Goal: Information Seeking & Learning: Learn about a topic

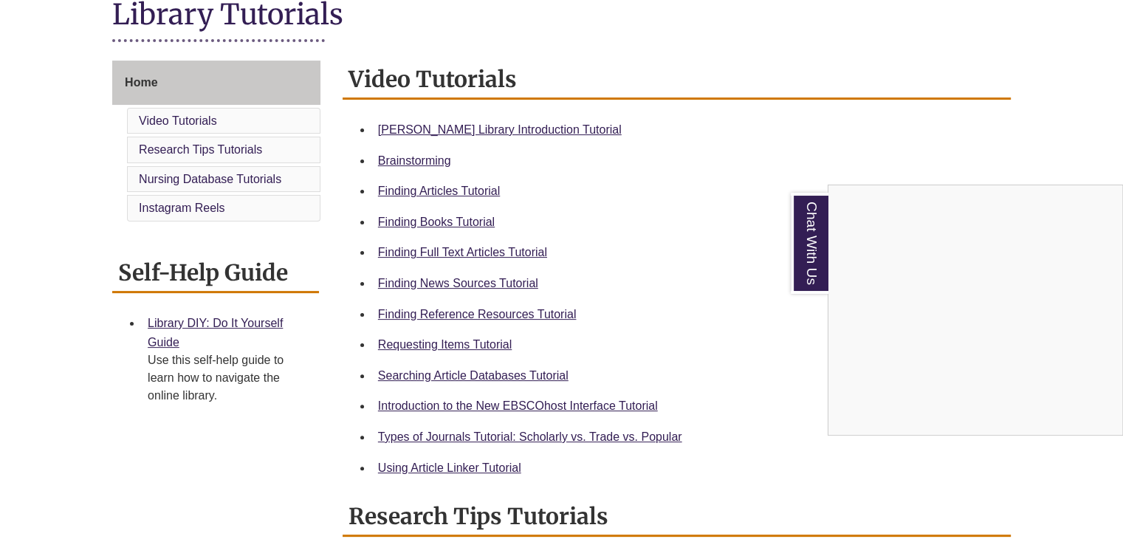
scroll to position [354, 0]
click at [463, 311] on div "Chat With Us" at bounding box center [561, 269] width 1123 height 539
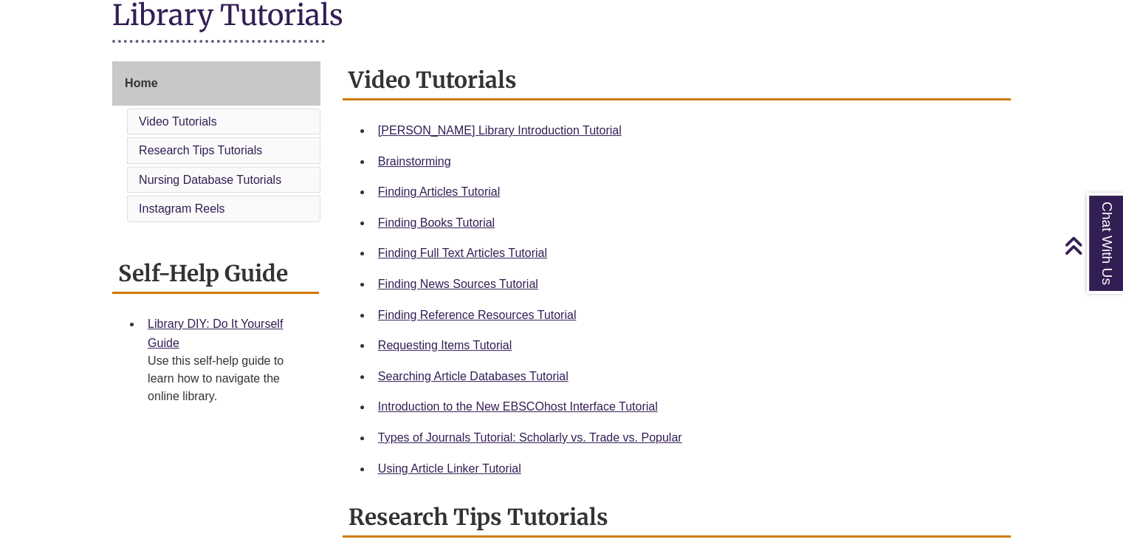
click at [468, 323] on div "Finding Reference Resources Tutorial" at bounding box center [688, 315] width 621 height 19
click at [468, 322] on div "Finding Reference Resources Tutorial" at bounding box center [688, 315] width 621 height 19
click at [473, 317] on link "Finding Reference Resources Tutorial" at bounding box center [477, 315] width 199 height 13
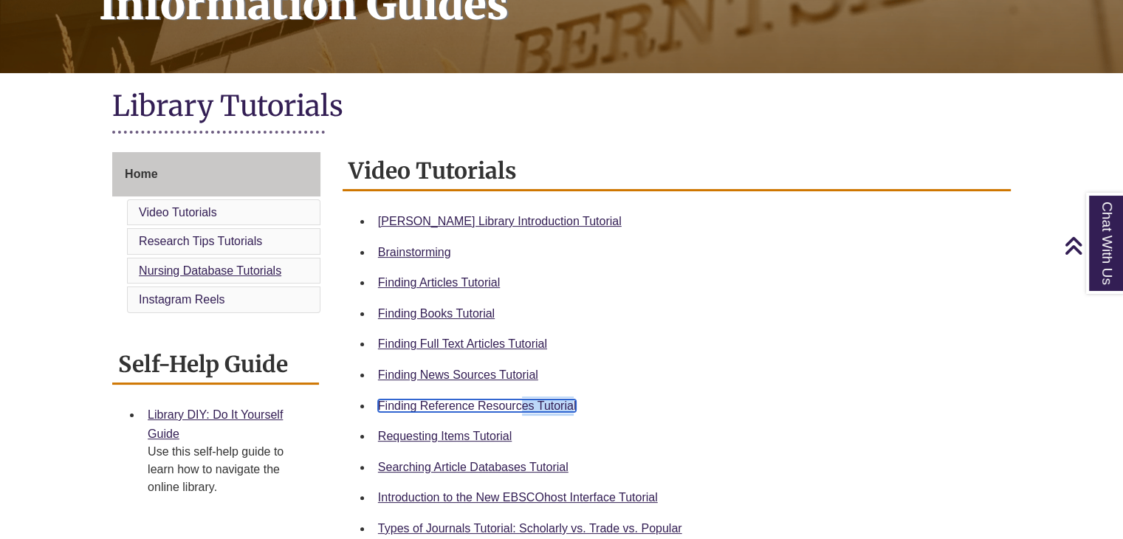
scroll to position [264, 0]
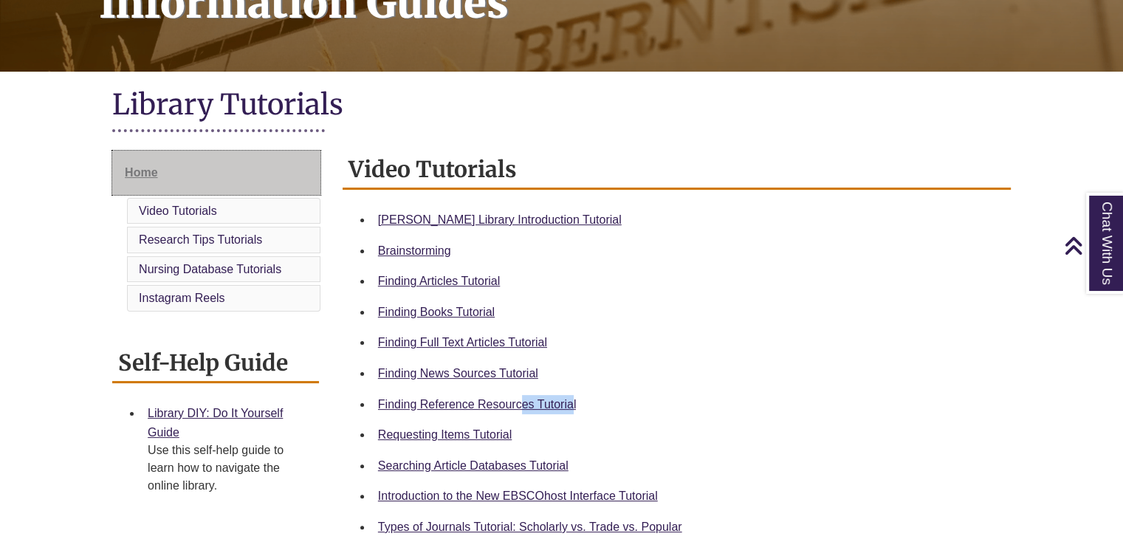
click at [130, 167] on span "Home" at bounding box center [141, 172] width 32 height 13
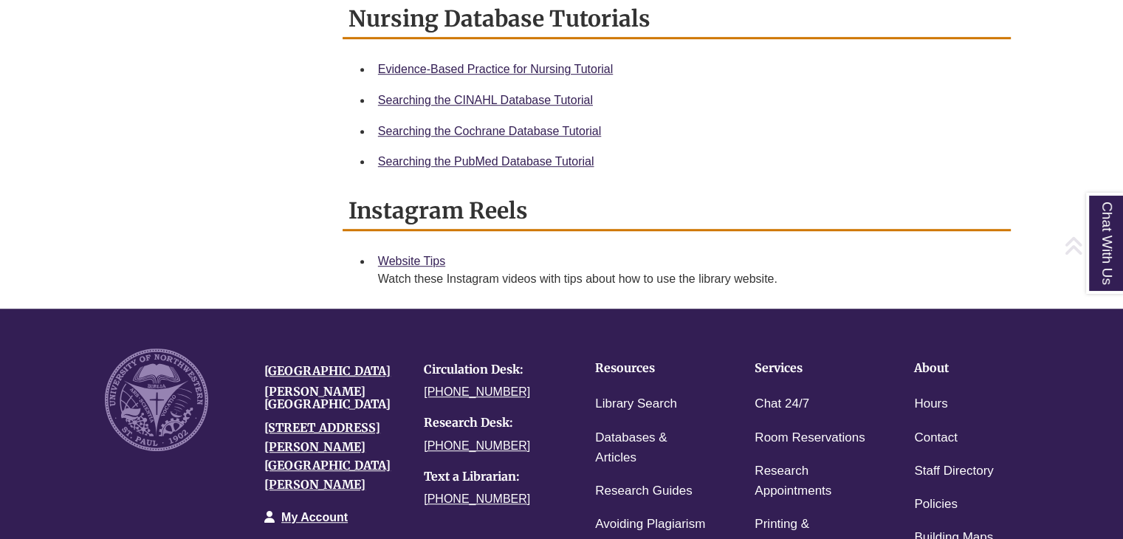
scroll to position [1226, 0]
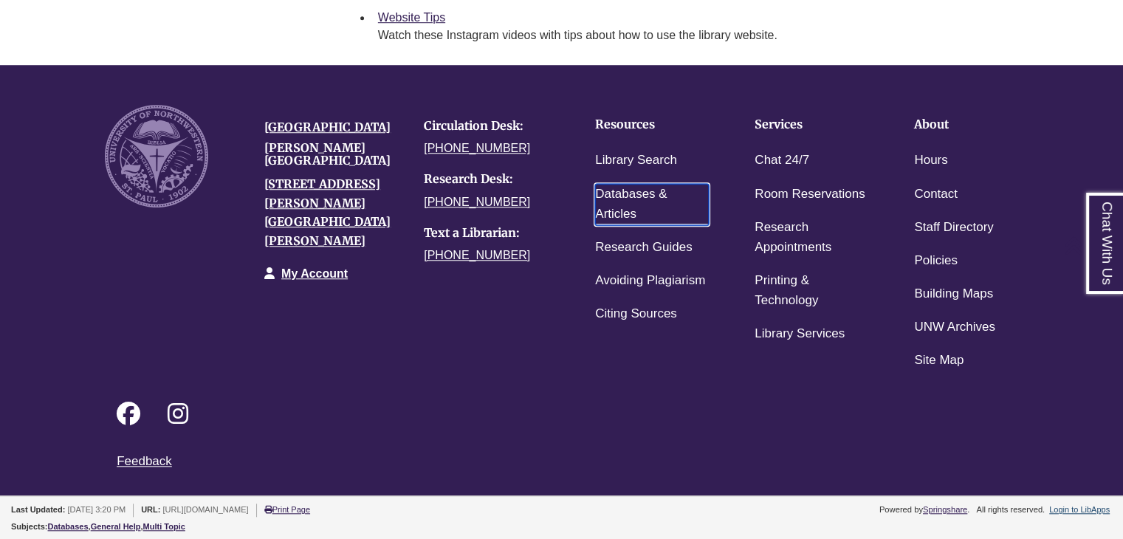
click at [620, 199] on link "Databases & Articles" at bounding box center [652, 204] width 114 height 41
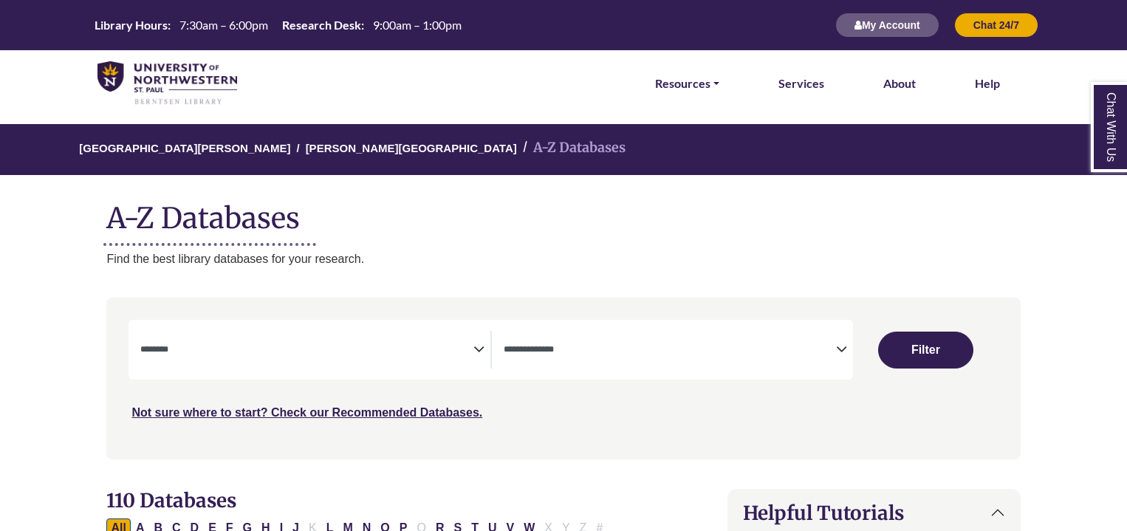
select select "Database Subject Filter"
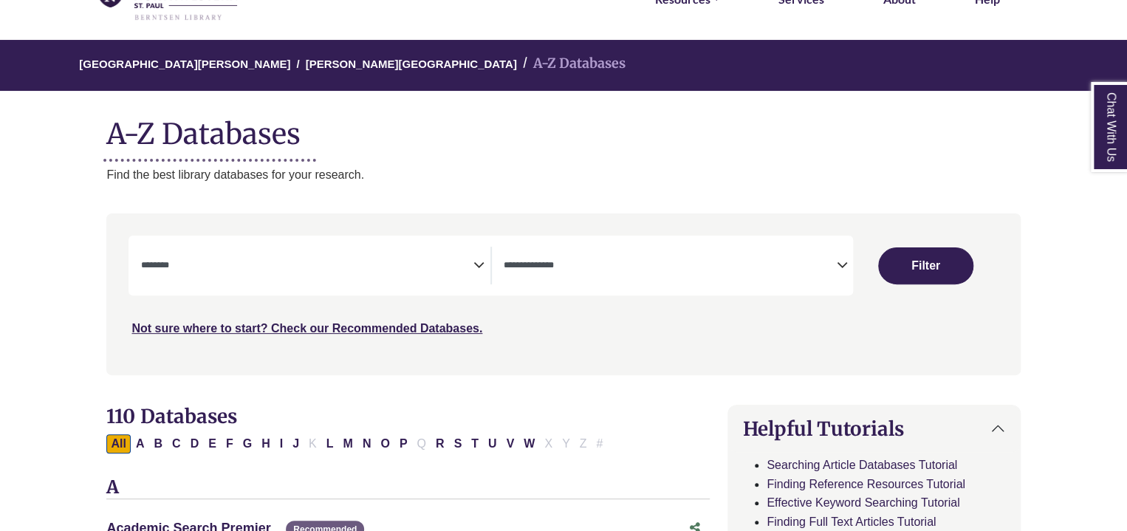
scroll to position [85, 0]
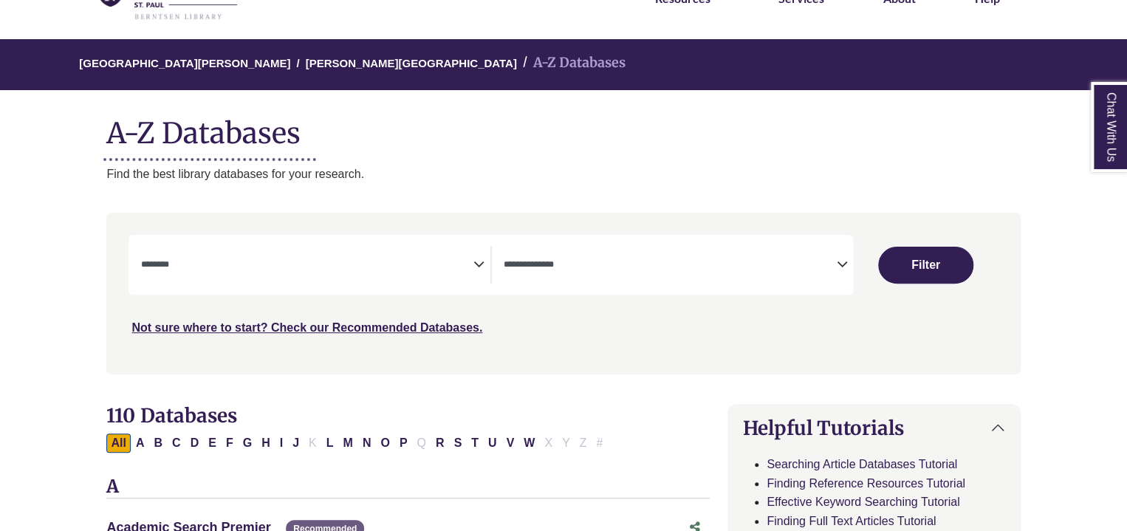
click at [579, 258] on span "Search filters" at bounding box center [670, 262] width 332 height 13
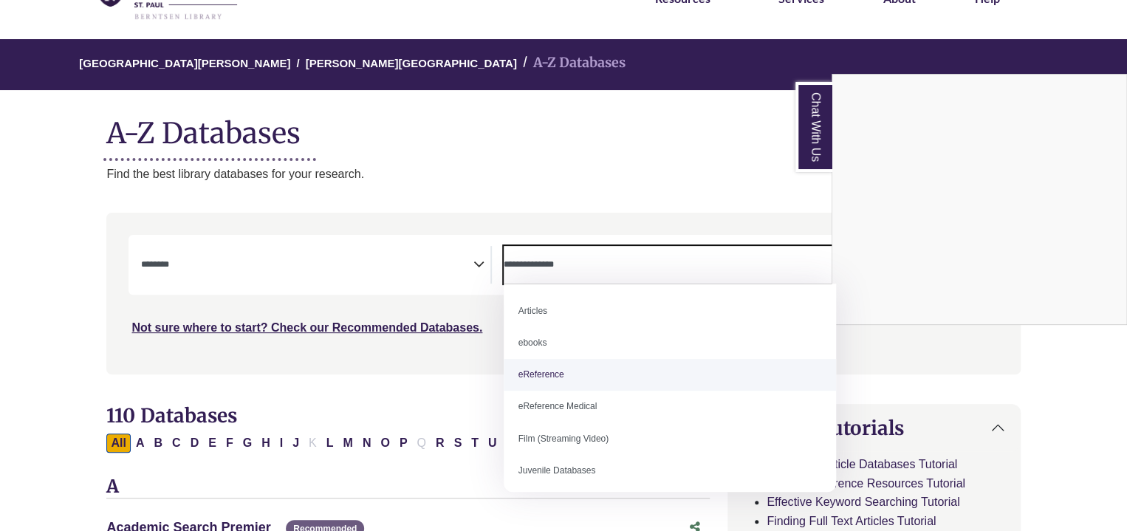
select select "*****"
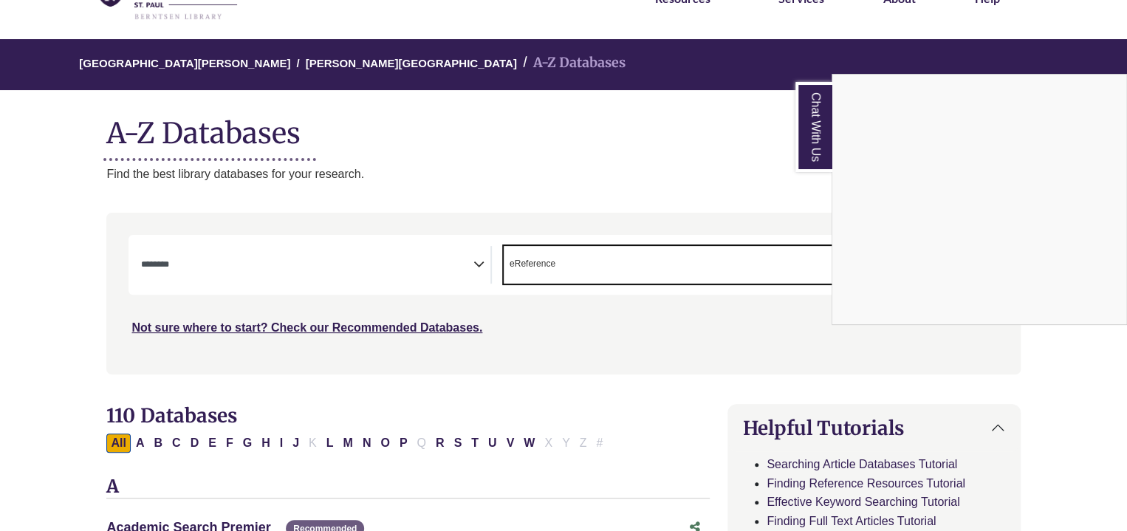
scroll to position [29, 0]
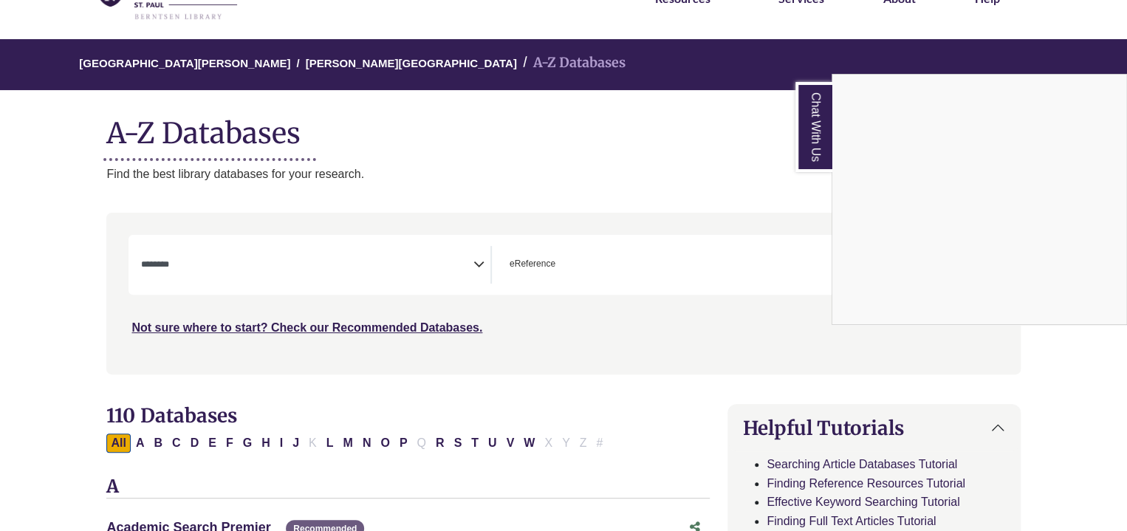
click at [384, 239] on div "Chat With Us" at bounding box center [563, 265] width 1127 height 531
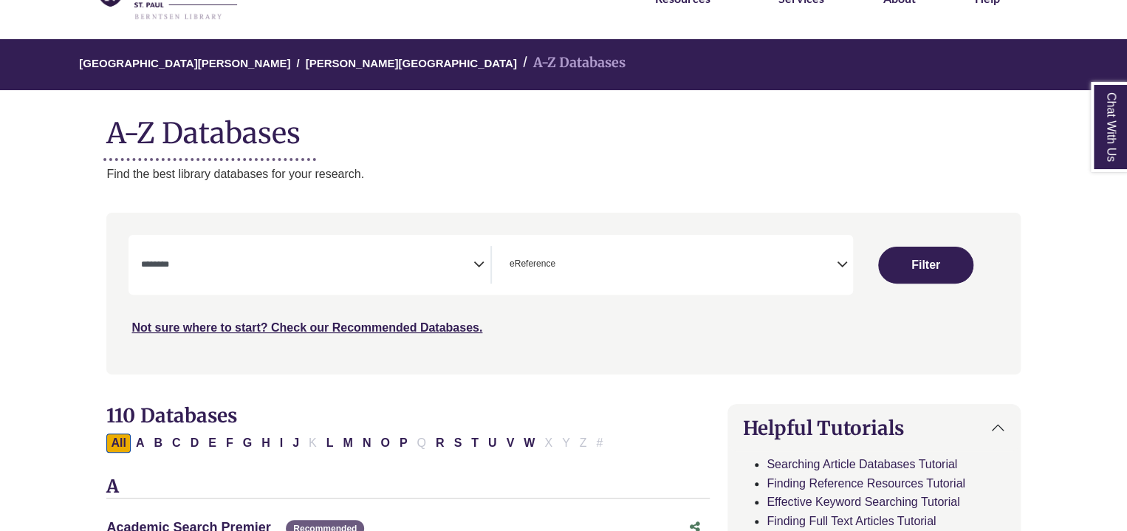
click at [379, 250] on span "Search filters" at bounding box center [306, 265] width 332 height 38
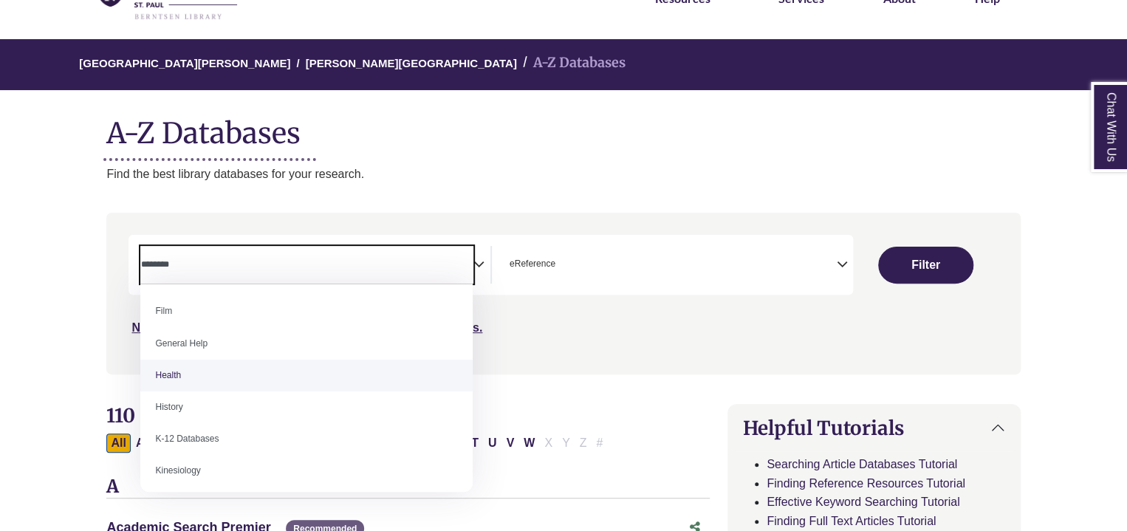
scroll to position [606, 0]
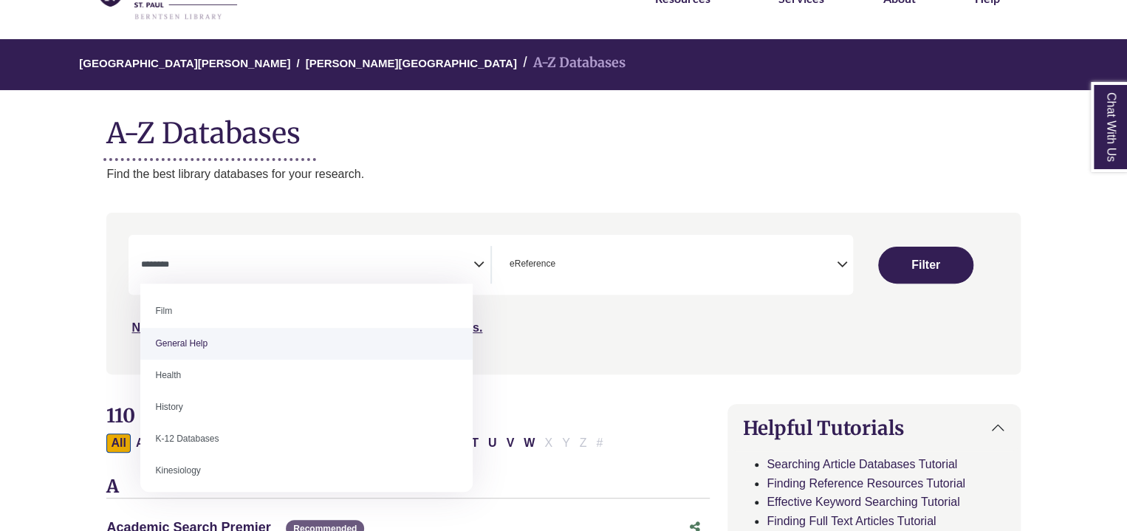
select select "*****"
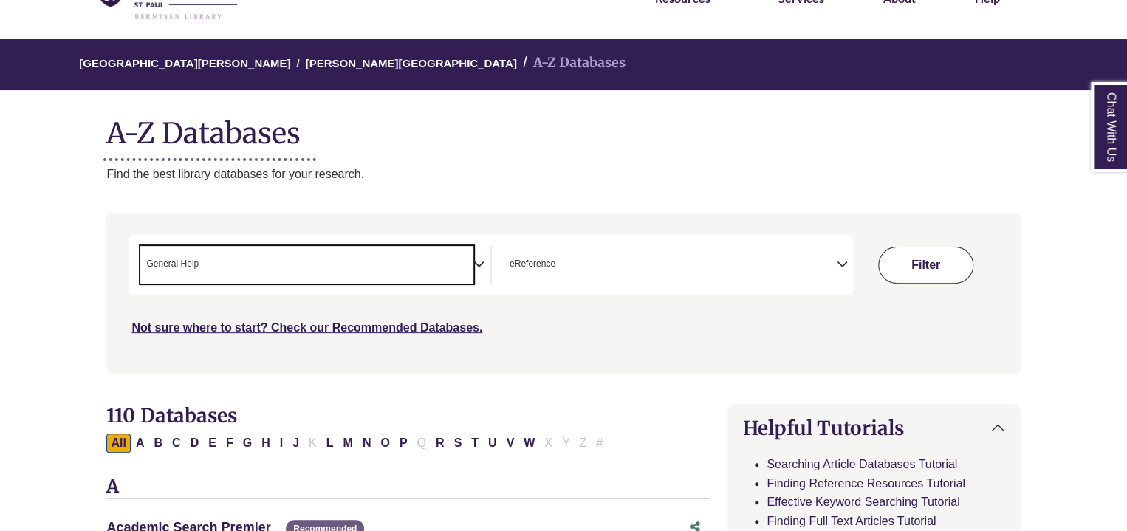
click at [939, 264] on button "Filter" at bounding box center [925, 265] width 95 height 37
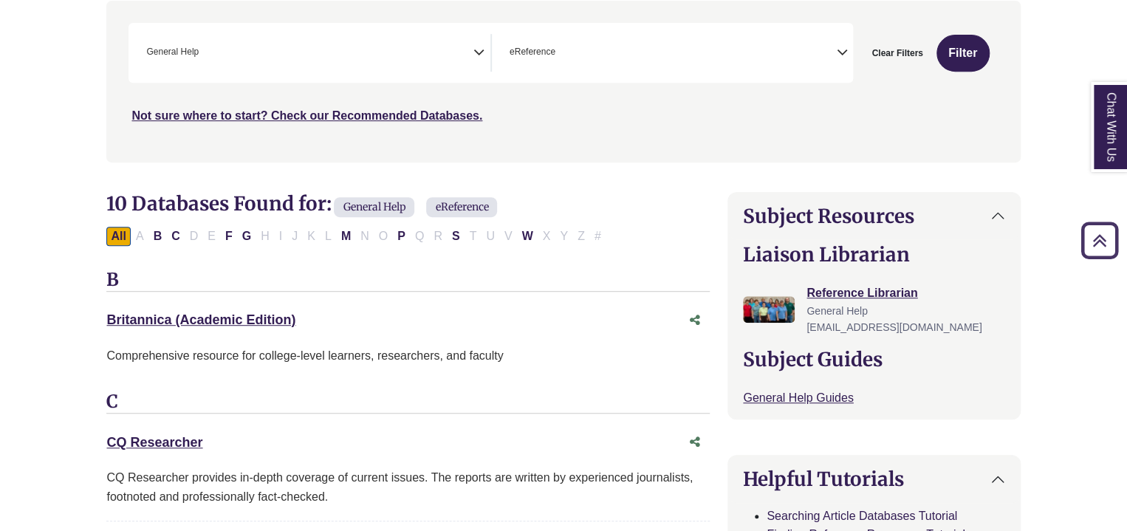
scroll to position [298, 0]
click at [970, 49] on button "Filter" at bounding box center [962, 52] width 53 height 37
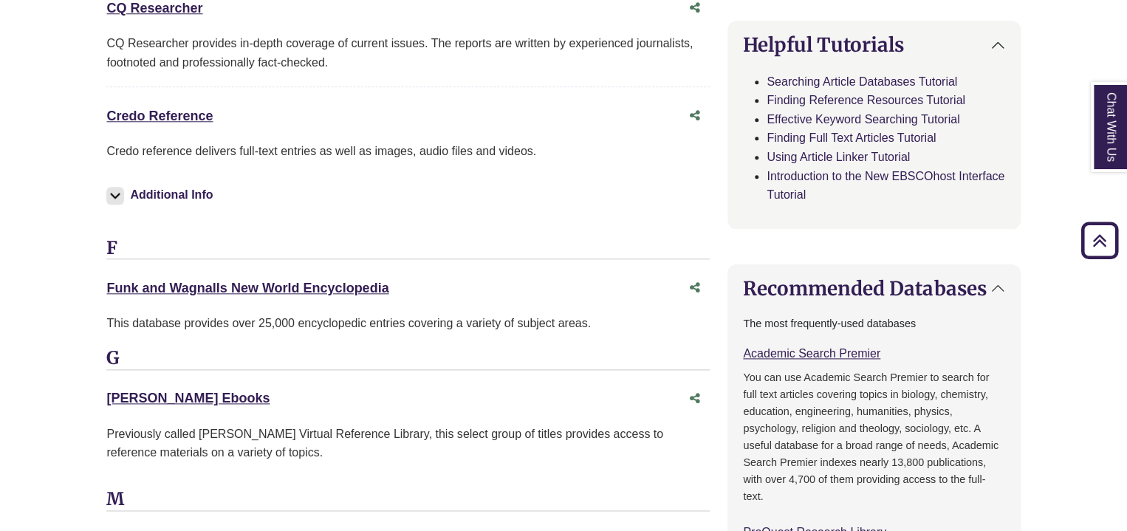
scroll to position [729, 0]
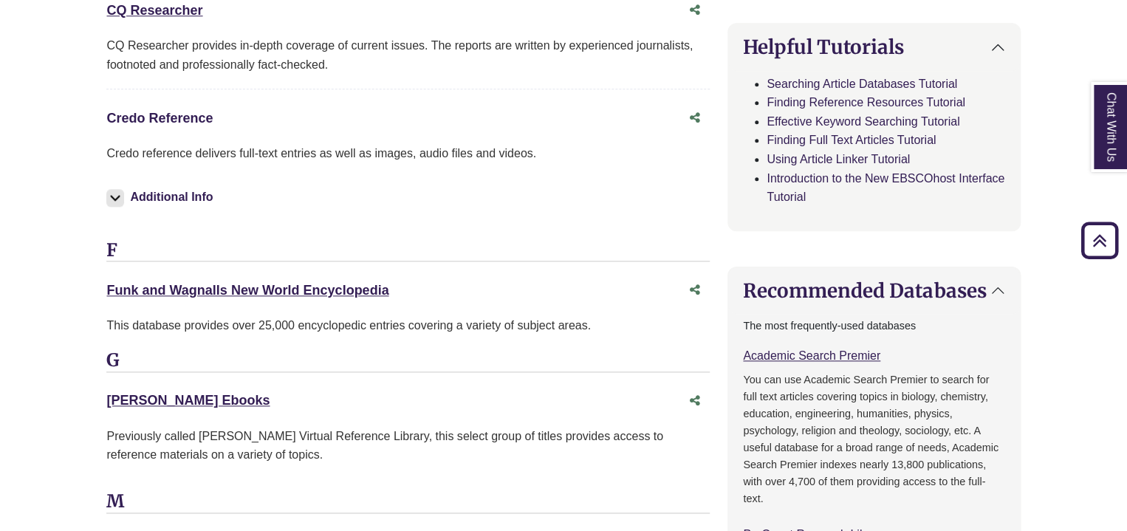
click at [172, 113] on link "Credo Reference This link opens in a new window" at bounding box center [159, 118] width 106 height 15
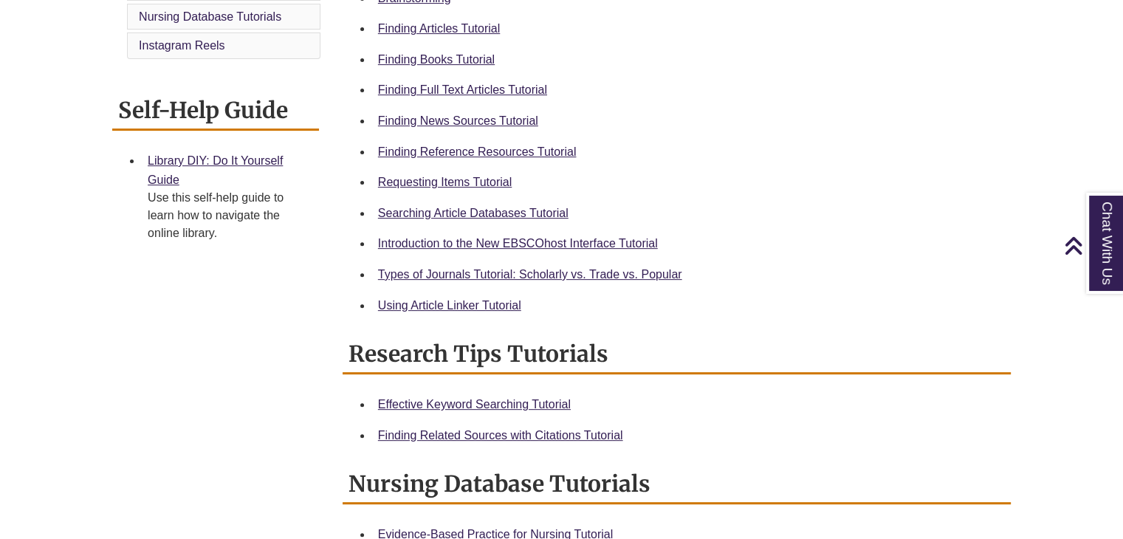
scroll to position [463, 0]
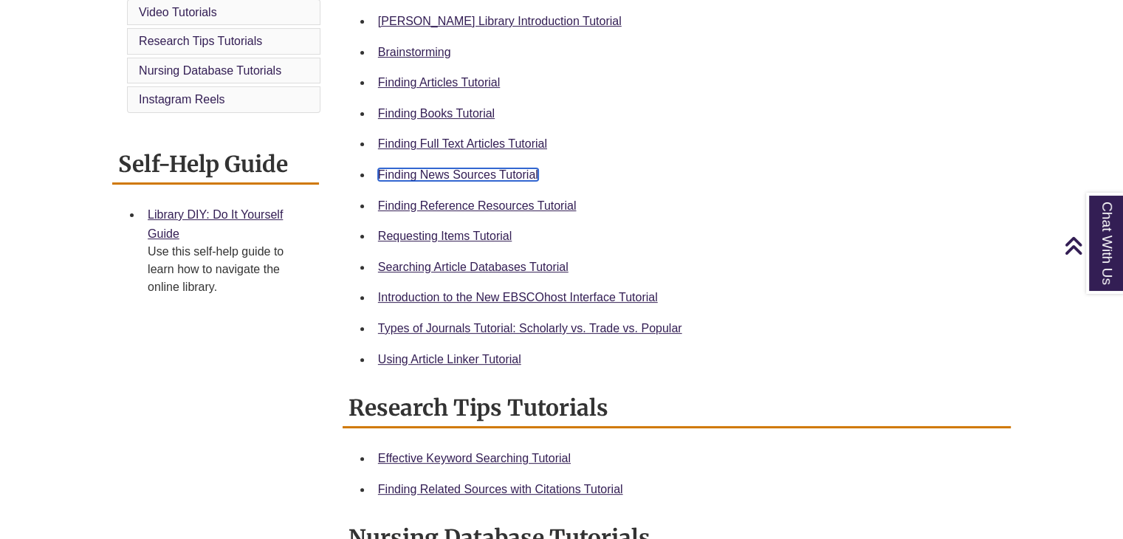
click at [457, 175] on link "Finding News Sources Tutorial" at bounding box center [458, 174] width 160 height 13
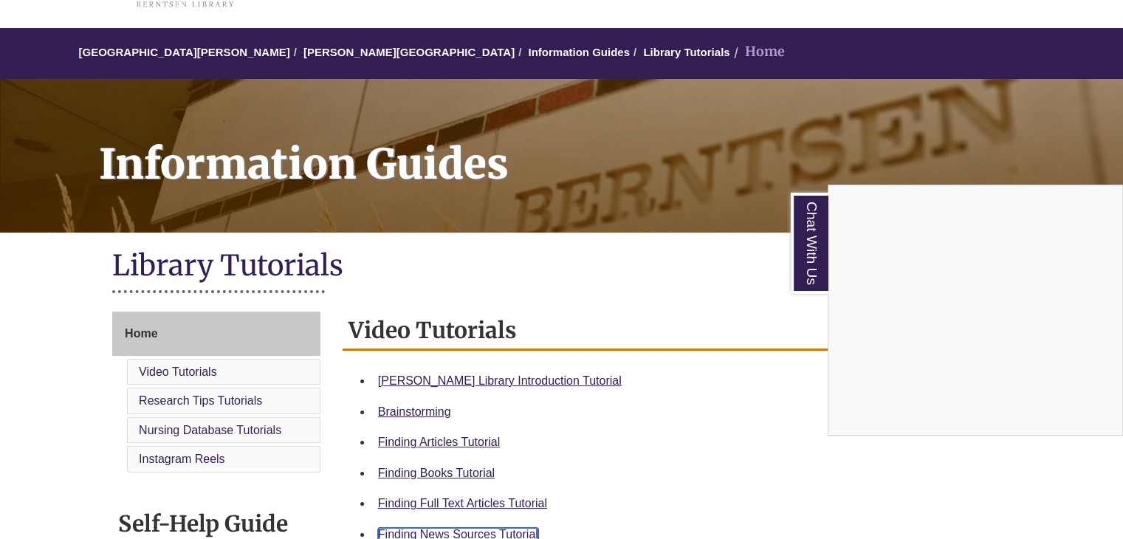
scroll to position [0, 0]
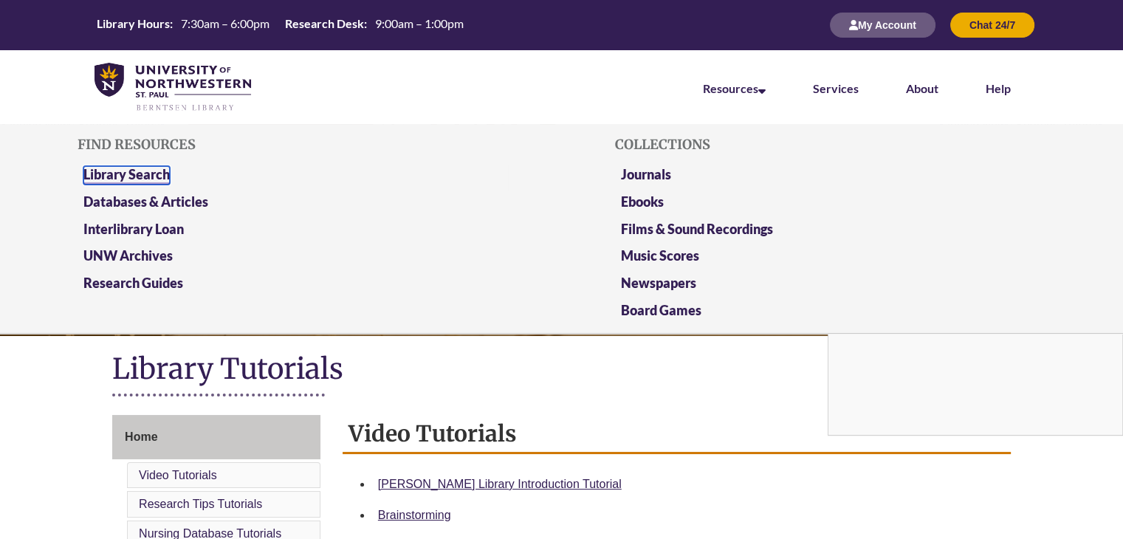
click at [136, 177] on link "Library Search" at bounding box center [126, 175] width 86 height 18
